Goal: Task Accomplishment & Management: Complete application form

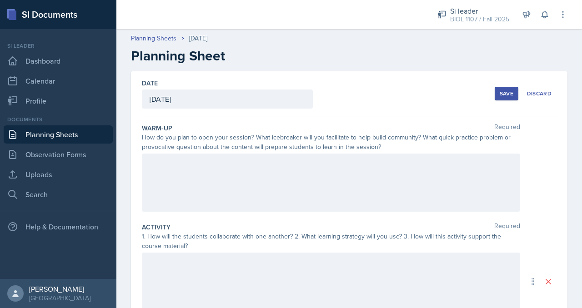
click at [231, 171] on div at bounding box center [331, 183] width 378 height 58
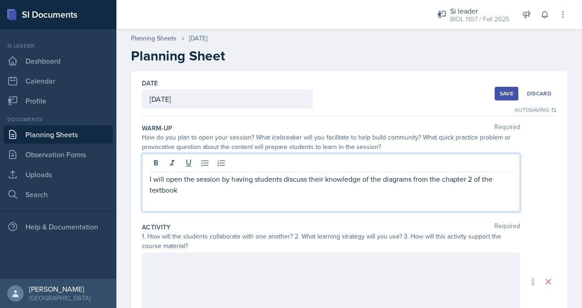
click at [441, 180] on p "I will open the session by having students discuss their knowledge of the diagr…" at bounding box center [331, 185] width 363 height 22
click at [376, 180] on p "I will open the session by having students discuss their knowledge of the diagr…" at bounding box center [331, 179] width 363 height 11
click at [376, 185] on p "I will open the session by having students discuss their knowledge of some diag…" at bounding box center [331, 185] width 363 height 22
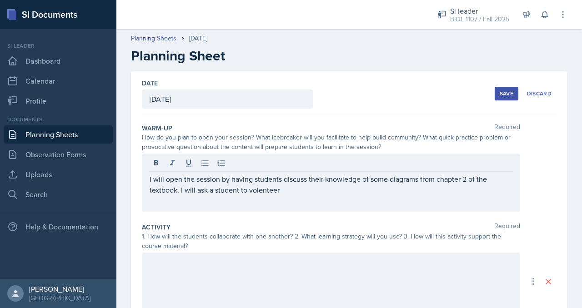
click at [170, 197] on div "I will open the session by having students discuss their knowledge of some diag…" at bounding box center [331, 183] width 378 height 58
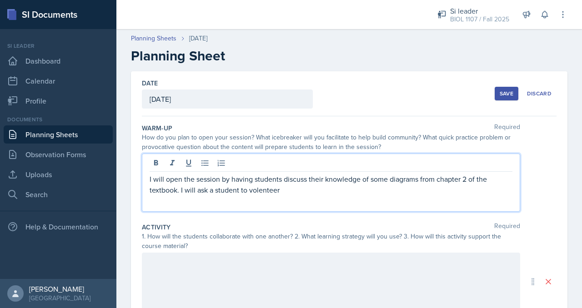
click at [263, 190] on p "I will open the session by having students discuss their knowledge of some diag…" at bounding box center [331, 185] width 363 height 22
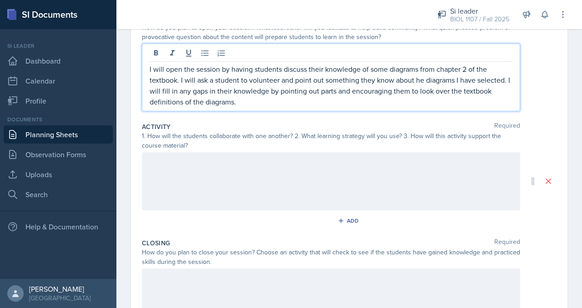
click at [265, 180] on div at bounding box center [331, 181] width 378 height 58
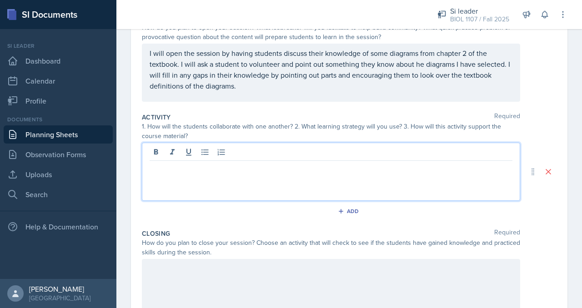
scroll to position [125, 0]
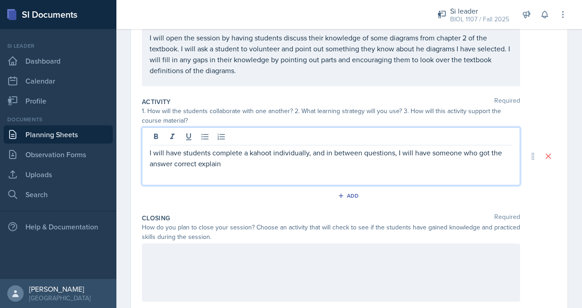
click at [431, 153] on p "I will have students complete a kahoot individually, and in between questions, …" at bounding box center [331, 158] width 363 height 22
click at [419, 162] on p "I will have students complete a kahoot individually, and in between questions, …" at bounding box center [331, 158] width 363 height 22
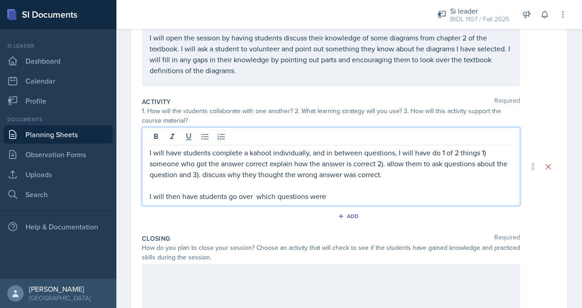
click at [259, 198] on p "I will then have students go over which questions were" at bounding box center [331, 196] width 363 height 11
click at [257, 198] on p "I will then have students go over which questions were" at bounding box center [331, 196] width 363 height 11
click at [331, 195] on p "I will then have students go over which questions were" at bounding box center [331, 196] width 363 height 11
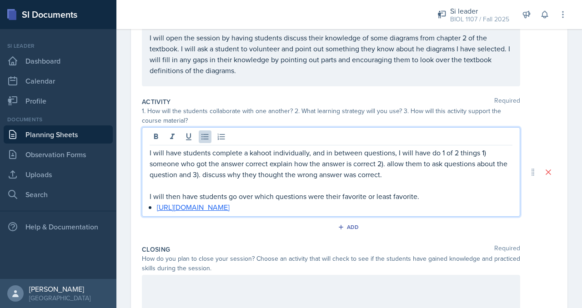
click at [360, 283] on div at bounding box center [331, 304] width 378 height 58
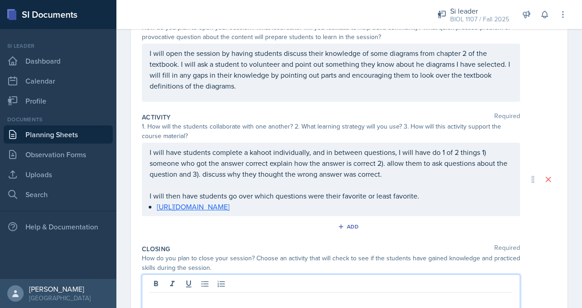
scroll to position [220, 0]
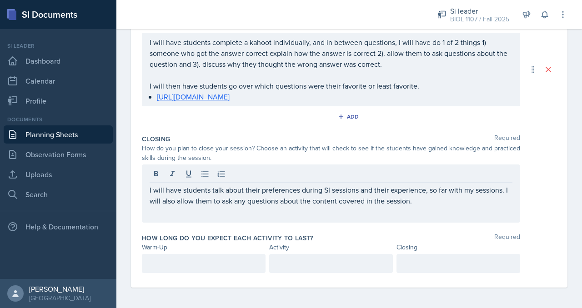
drag, startPoint x: 218, startPoint y: 252, endPoint x: 220, endPoint y: 257, distance: 4.9
click at [220, 257] on div "How long do you expect each activity to last? Required Warm-Up Activity Closing" at bounding box center [349, 255] width 415 height 50
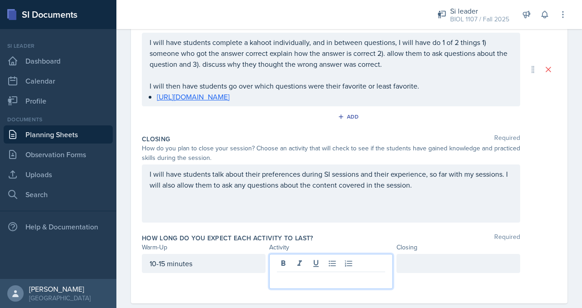
click at [296, 258] on div at bounding box center [331, 271] width 124 height 35
click at [295, 283] on p at bounding box center [331, 279] width 108 height 11
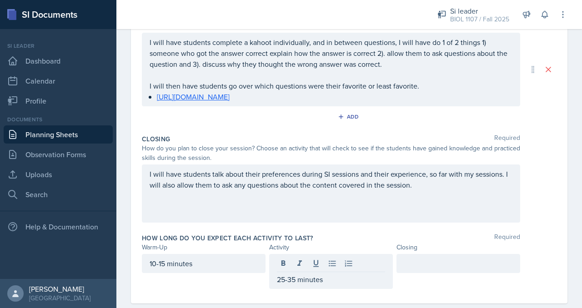
click at [416, 268] on div at bounding box center [458, 263] width 124 height 19
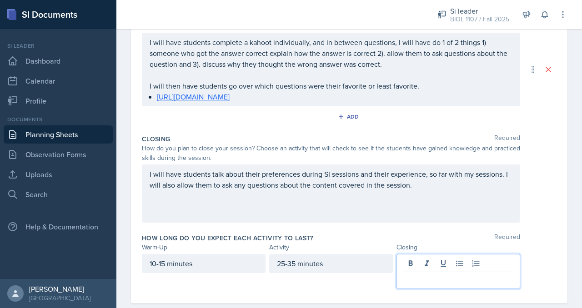
scroll to position [235, 0]
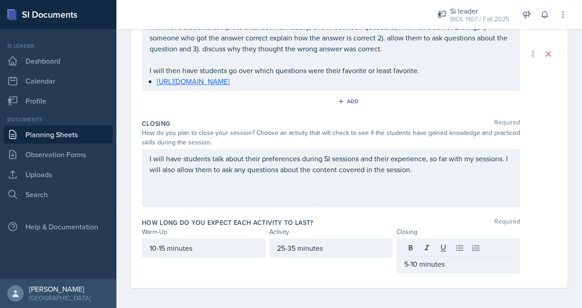
click at [529, 220] on div "How long do you expect each activity to last? Required" at bounding box center [349, 222] width 415 height 9
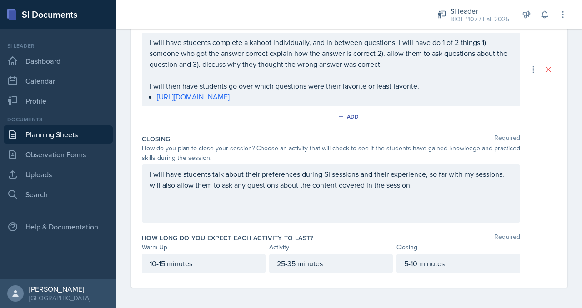
scroll to position [0, 0]
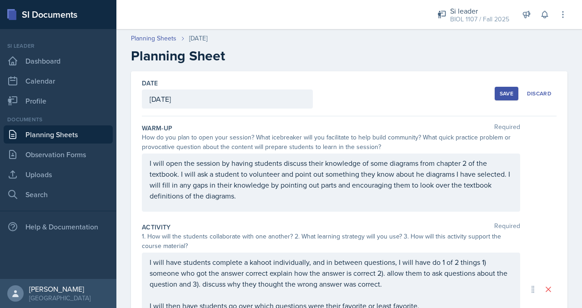
click at [502, 98] on button "Save" at bounding box center [507, 94] width 24 height 14
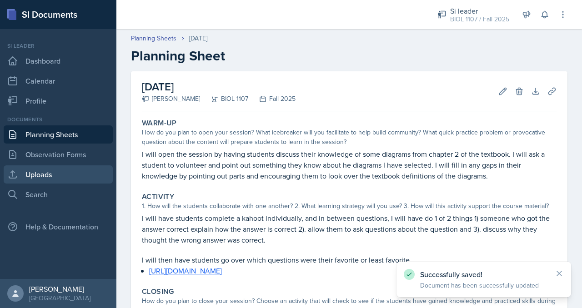
click at [62, 175] on link "Uploads" at bounding box center [58, 174] width 109 height 18
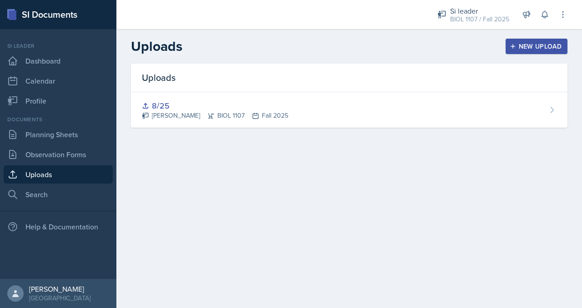
click at [517, 48] on div "New Upload" at bounding box center [536, 46] width 50 height 7
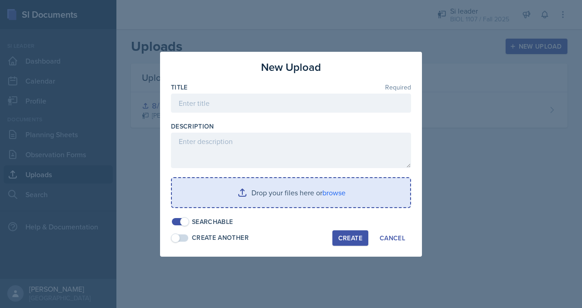
click at [273, 201] on input "file" at bounding box center [291, 192] width 238 height 29
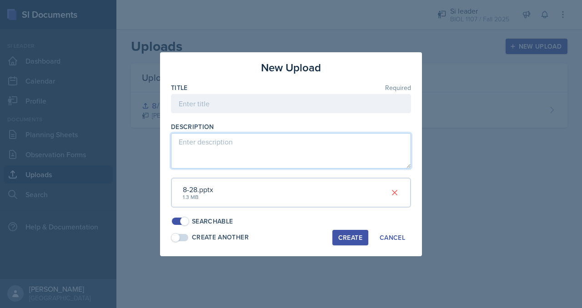
click at [293, 155] on textarea at bounding box center [291, 150] width 240 height 35
type textarea "Power Point"
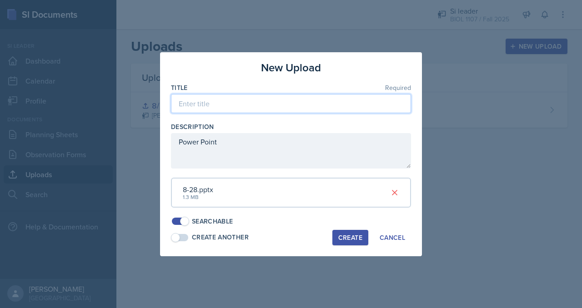
click at [268, 102] on input at bounding box center [291, 103] width 240 height 19
type input "8/28"
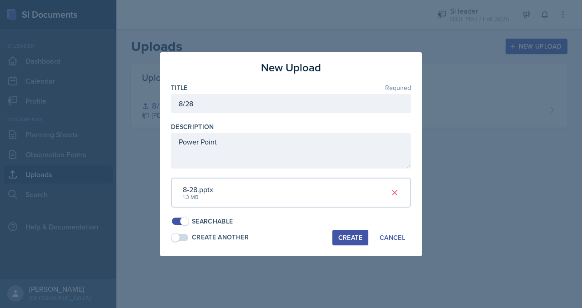
click at [346, 240] on div "Create" at bounding box center [350, 237] width 24 height 7
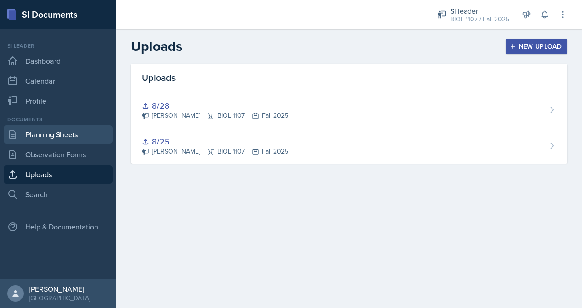
click at [35, 137] on link "Planning Sheets" at bounding box center [58, 134] width 109 height 18
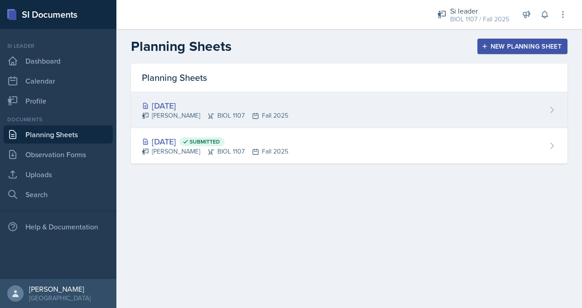
click at [278, 125] on div "[DATE] [PERSON_NAME] BIOL 1107 Fall 2025" at bounding box center [349, 110] width 436 height 36
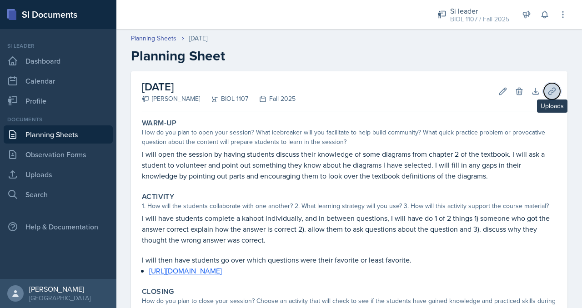
click at [547, 88] on icon at bounding box center [551, 91] width 9 height 9
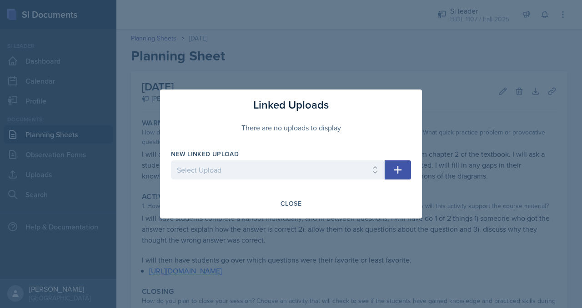
click at [406, 171] on button "button" at bounding box center [398, 169] width 26 height 19
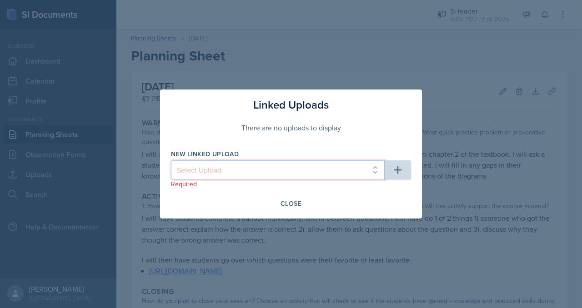
click at [333, 164] on select "Select Upload 8/25 8/28" at bounding box center [278, 169] width 214 height 19
select select "cc4a7be6-d8d1-4515-b008-3d9958edd2bb"
click at [171, 160] on select "Select Upload 8/25 8/28" at bounding box center [278, 169] width 214 height 19
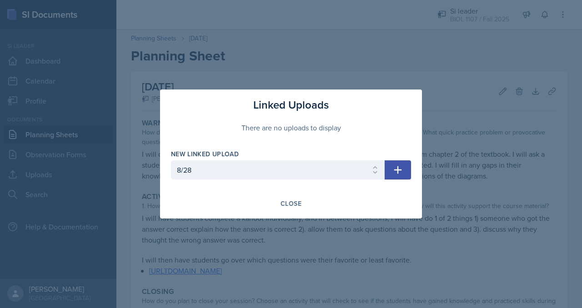
click at [402, 168] on icon "button" at bounding box center [397, 170] width 11 height 11
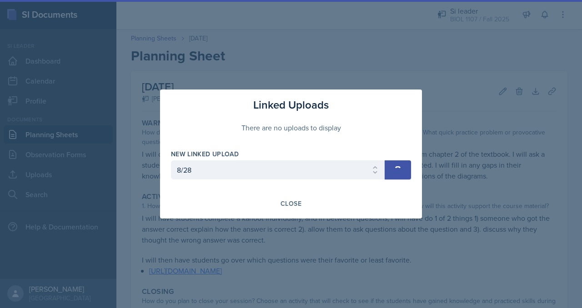
select select
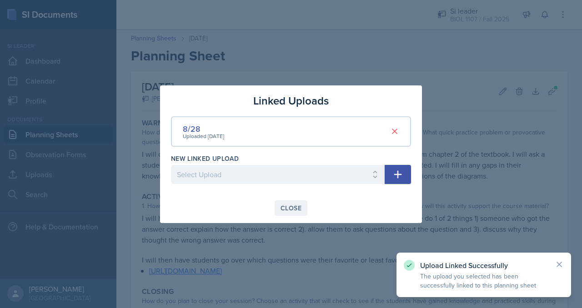
click at [291, 207] on div "Close" at bounding box center [290, 208] width 21 height 7
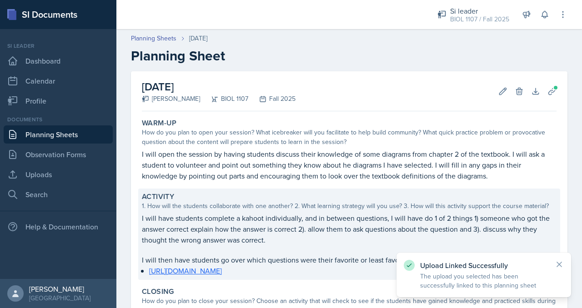
scroll to position [135, 0]
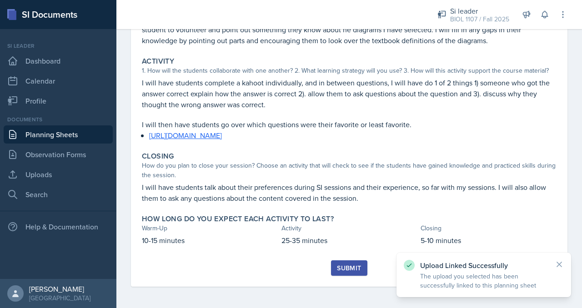
click at [351, 265] on div "Submit" at bounding box center [349, 268] width 24 height 7
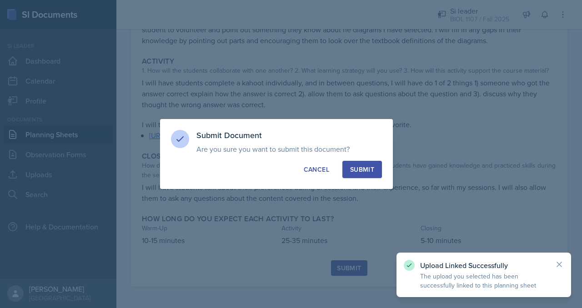
click at [361, 168] on div "Submit" at bounding box center [362, 169] width 24 height 9
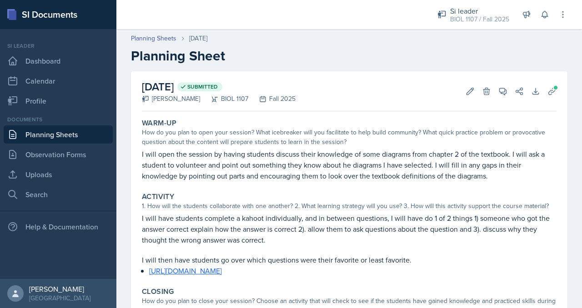
scroll to position [109, 0]
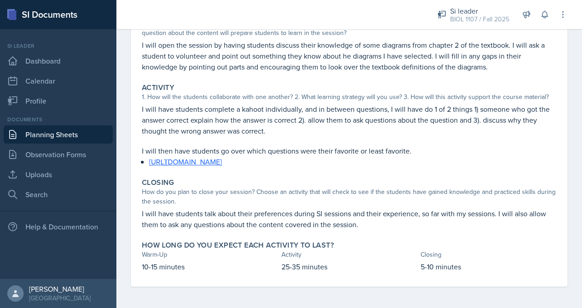
click at [40, 142] on link "Planning Sheets" at bounding box center [58, 134] width 109 height 18
